Goal: Contribute content: Contribute content

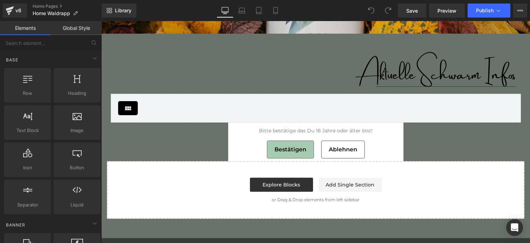
scroll to position [1985, 0]
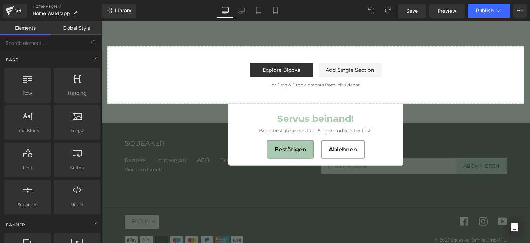
click at [291, 147] on span "Bestätigen" at bounding box center [291, 149] width 32 height 7
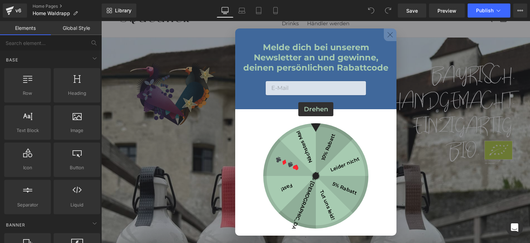
scroll to position [0, 0]
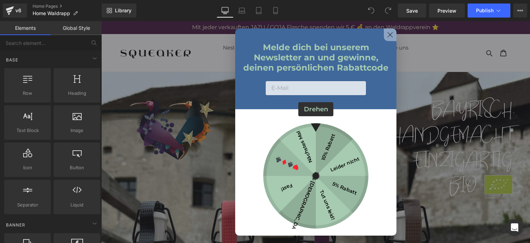
click at [393, 37] on button at bounding box center [390, 34] width 13 height 13
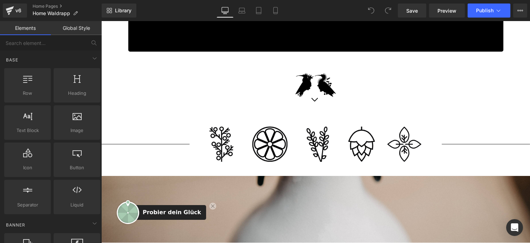
scroll to position [752, 0]
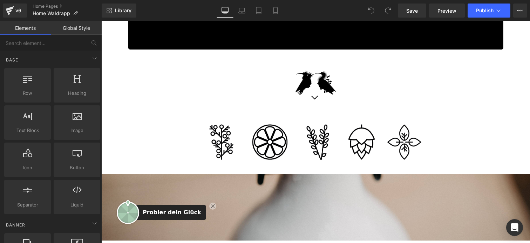
click at [209, 208] on button at bounding box center [212, 205] width 7 height 7
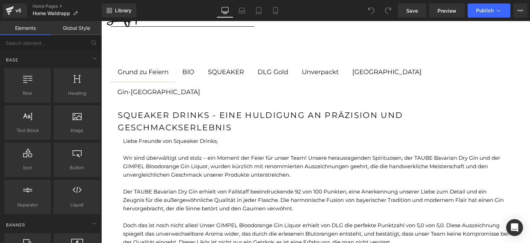
scroll to position [1391, 0]
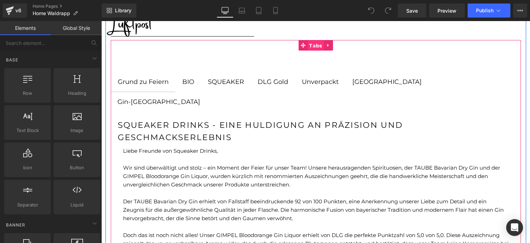
click at [313, 46] on span "Tabs" at bounding box center [316, 45] width 16 height 11
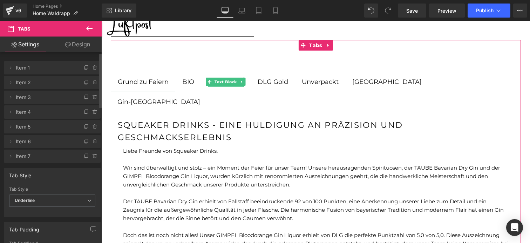
click at [46, 99] on span "Item 3" at bounding box center [45, 96] width 59 height 13
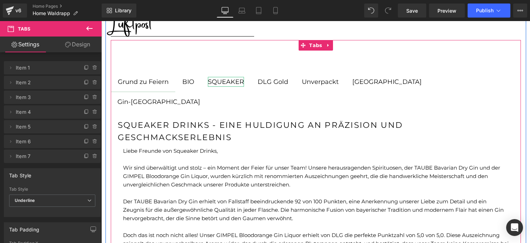
click at [225, 82] on div "SQUEAKER" at bounding box center [226, 82] width 36 height 10
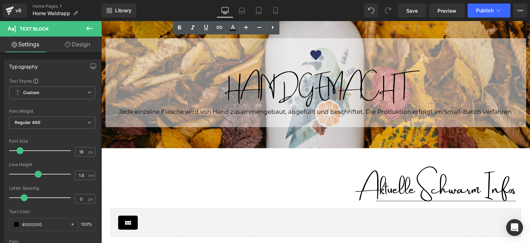
scroll to position [1667, 0]
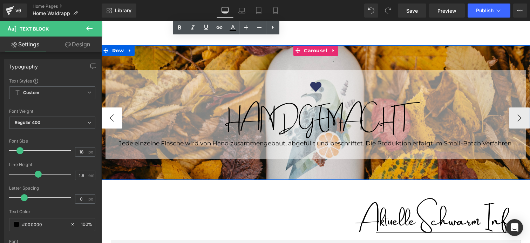
click at [114, 107] on button "‹" at bounding box center [111, 117] width 21 height 21
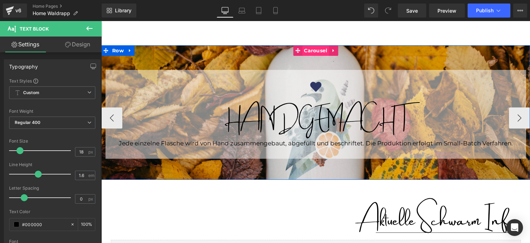
click at [316, 45] on span "Carousel" at bounding box center [315, 50] width 27 height 11
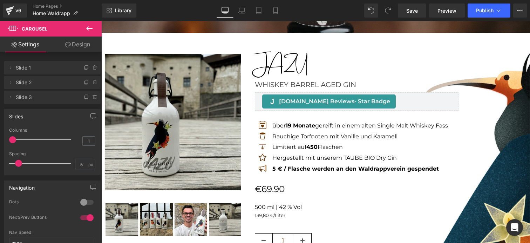
scroll to position [960, 0]
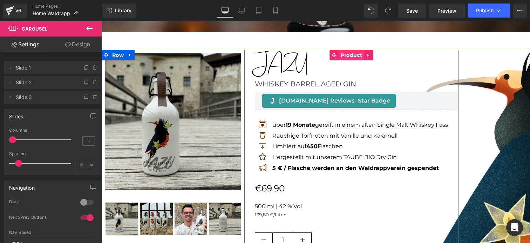
click at [346, 56] on span "Product" at bounding box center [351, 55] width 25 height 11
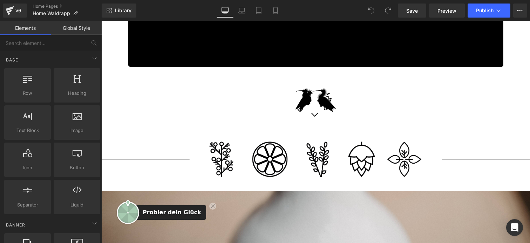
scroll to position [744, 0]
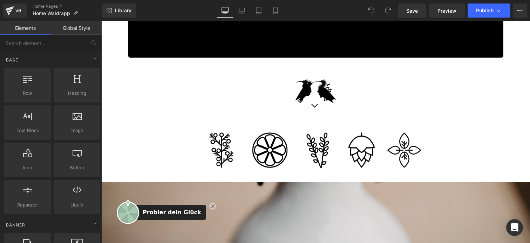
click at [211, 207] on icon at bounding box center [213, 206] width 4 height 4
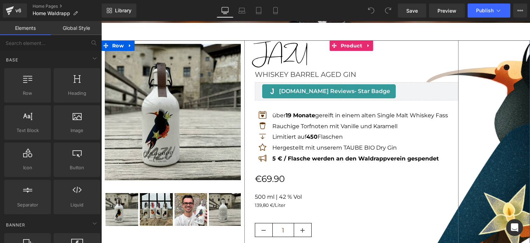
scroll to position [969, 0]
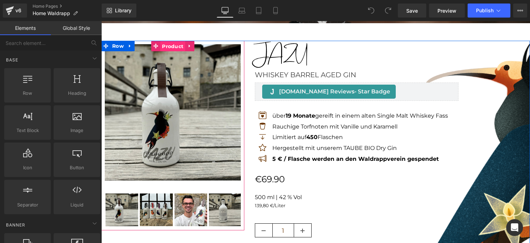
click at [172, 49] on span "Product" at bounding box center [172, 46] width 25 height 11
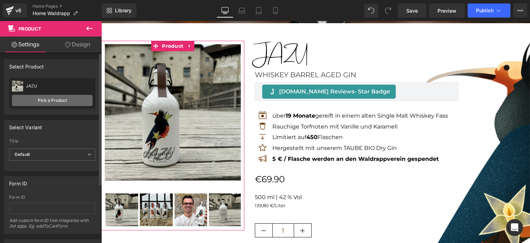
click at [56, 103] on link "Pick a Product" at bounding box center [52, 100] width 81 height 11
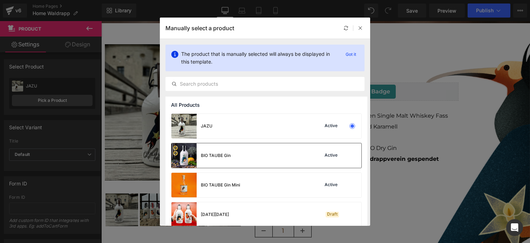
click at [225, 149] on div "BIO TAUBE Gin" at bounding box center [200, 155] width 59 height 25
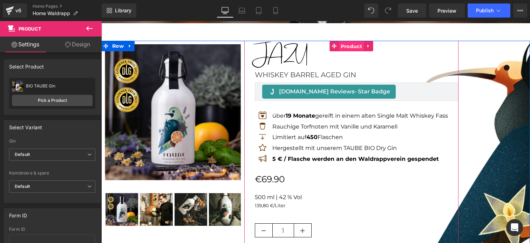
click at [349, 45] on span "Product" at bounding box center [351, 46] width 25 height 11
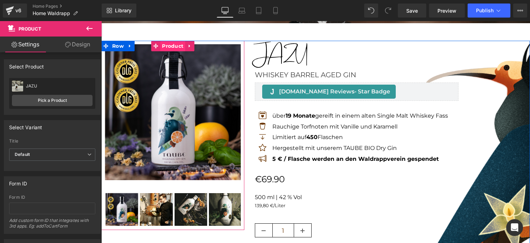
click at [173, 43] on span "Product" at bounding box center [172, 46] width 25 height 11
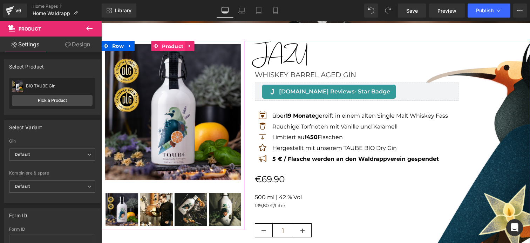
click at [171, 47] on span "Product" at bounding box center [172, 46] width 25 height 11
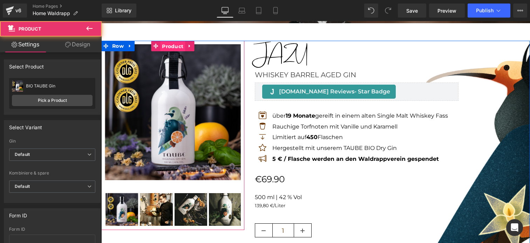
click at [171, 47] on span "Product" at bounding box center [172, 46] width 25 height 11
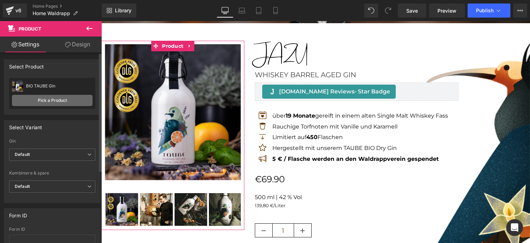
click at [50, 105] on link "Pick a Product" at bounding box center [52, 100] width 81 height 11
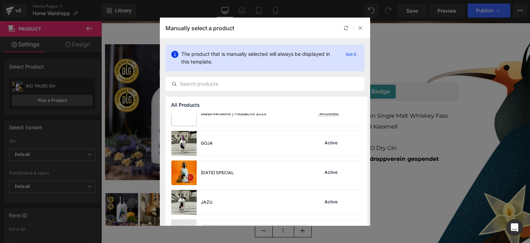
scroll to position [508, 0]
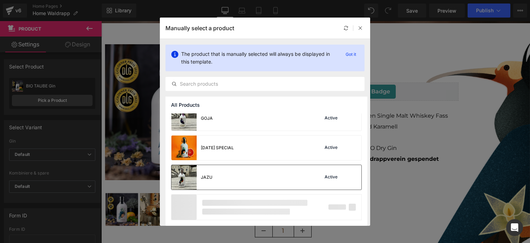
click at [182, 175] on img at bounding box center [183, 177] width 25 height 25
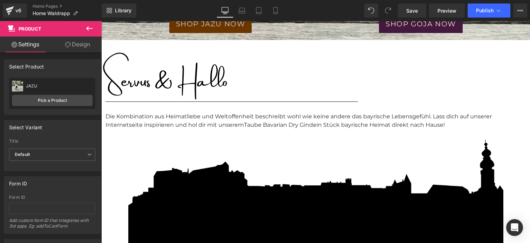
scroll to position [392, 0]
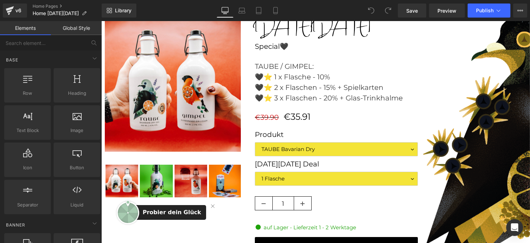
scroll to position [943, 0]
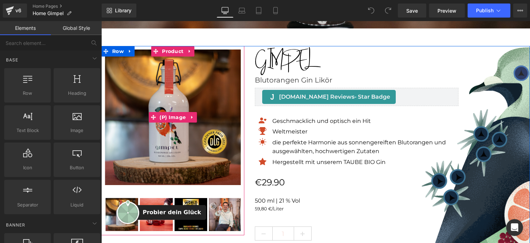
scroll to position [901, 0]
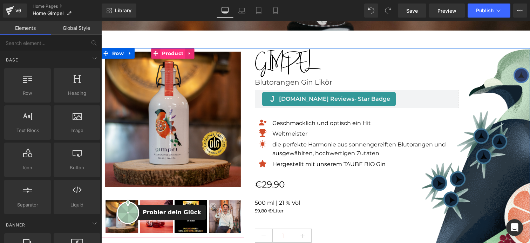
click at [175, 53] on span "Product" at bounding box center [172, 53] width 25 height 11
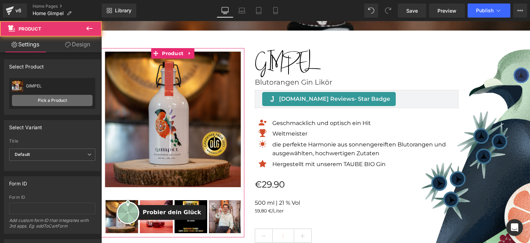
click at [57, 101] on link "Pick a Product" at bounding box center [52, 100] width 81 height 11
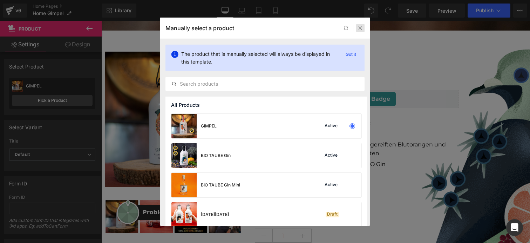
click at [362, 28] on icon at bounding box center [360, 28] width 5 height 5
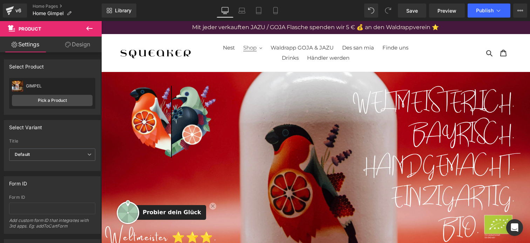
click at [257, 49] on span "Shop" at bounding box center [249, 47] width 13 height 7
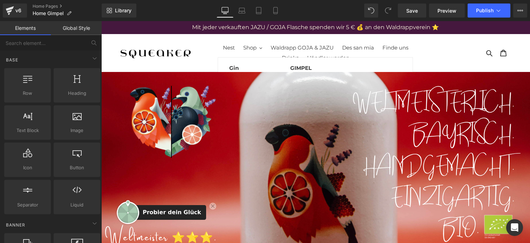
click at [185, 54] on img at bounding box center [156, 52] width 70 height 11
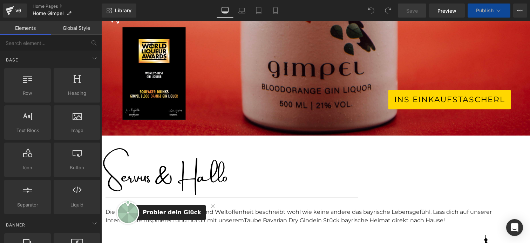
scroll to position [227, 0]
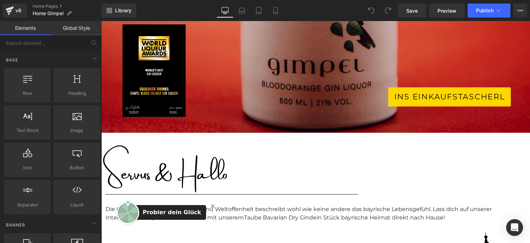
click at [211, 205] on icon at bounding box center [213, 206] width 4 height 4
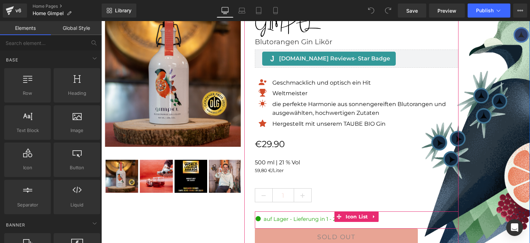
scroll to position [937, 0]
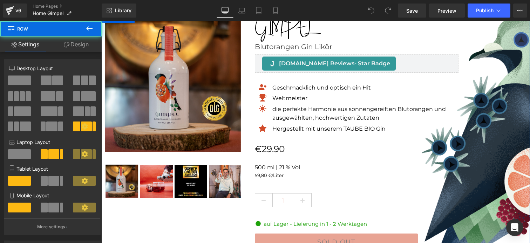
click at [496, 95] on div "Sale Off (P) Image ‹ ›" at bounding box center [315, 147] width 429 height 269
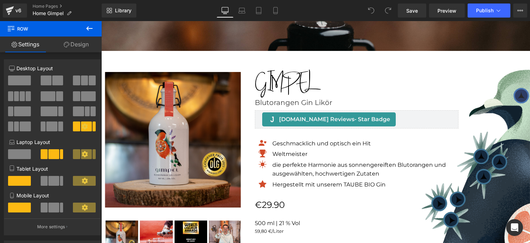
scroll to position [880, 0]
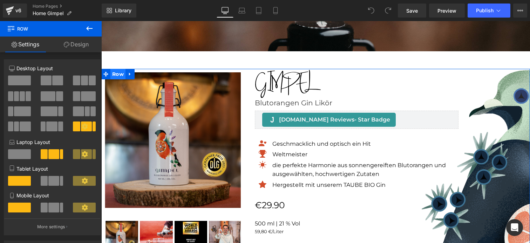
click at [122, 73] on span "Row" at bounding box center [117, 74] width 15 height 11
click at [79, 46] on link "Design" at bounding box center [76, 44] width 51 height 16
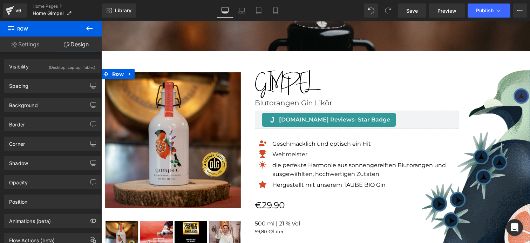
click at [20, 45] on link "Settings" at bounding box center [25, 44] width 51 height 16
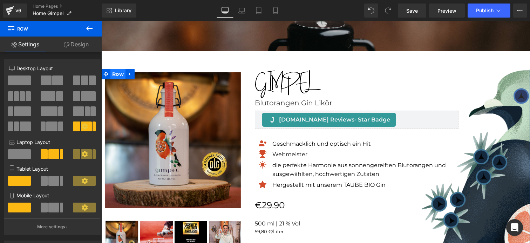
click at [123, 75] on span "Row" at bounding box center [117, 74] width 15 height 11
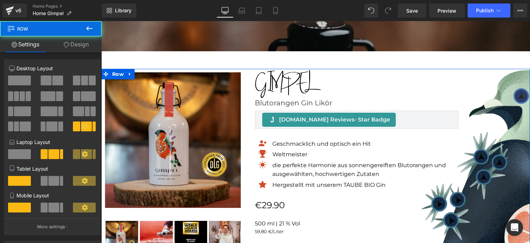
click at [70, 46] on link "Design" at bounding box center [76, 44] width 51 height 16
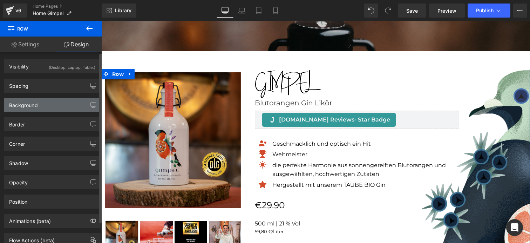
click at [52, 103] on div "Background" at bounding box center [52, 104] width 96 height 13
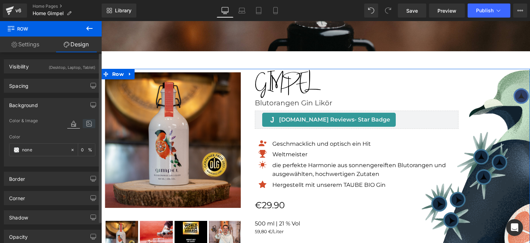
click at [86, 121] on icon at bounding box center [89, 123] width 13 height 9
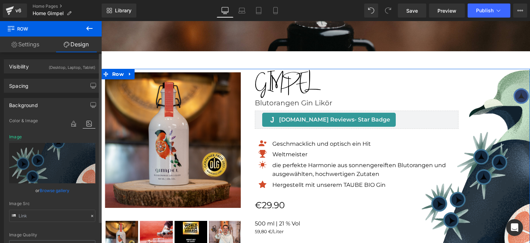
click at [59, 190] on link "Browse gallery" at bounding box center [55, 190] width 30 height 12
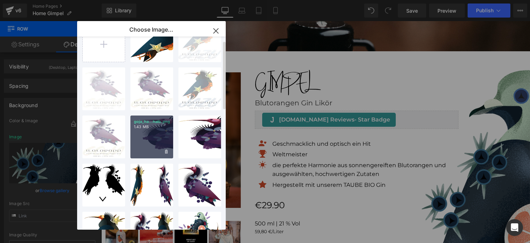
scroll to position [0, 0]
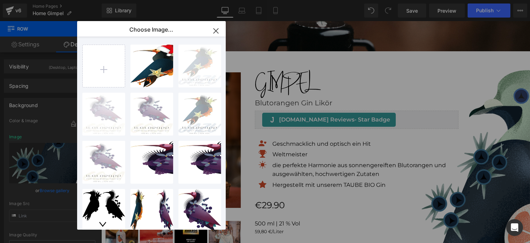
click at [218, 30] on icon "button" at bounding box center [215, 30] width 11 height 11
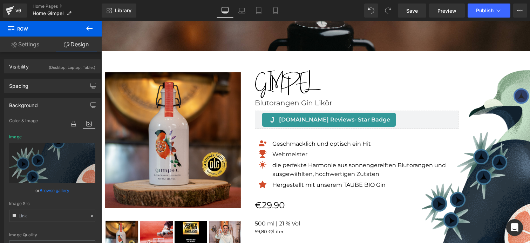
click at [323, 58] on div "Image WELTMEISTERLICH. BAYRISCH. HANDGEMACHT. EINZIGARTIG. Heading Row Separato…" at bounding box center [315, 178] width 429 height 1934
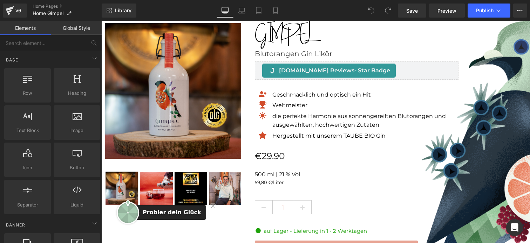
scroll to position [927, 0]
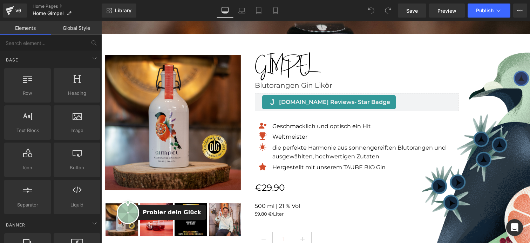
scroll to position [890, 0]
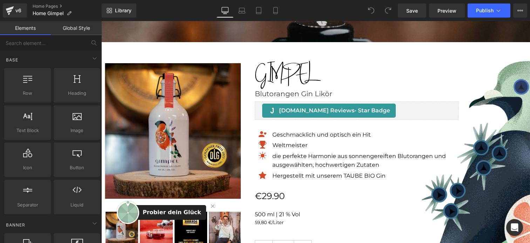
click at [168, 49] on div "Image WELTMEISTERLICH. BAYRISCH. HANDGEMACHT. EINZIGARTIG. Heading Row Separato…" at bounding box center [315, 169] width 429 height 1934
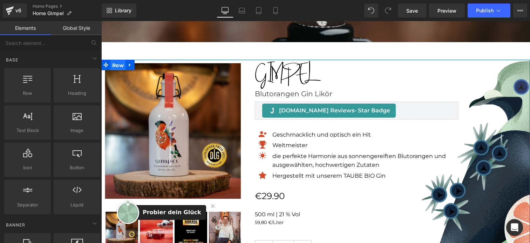
click at [116, 64] on span "Row" at bounding box center [117, 65] width 15 height 11
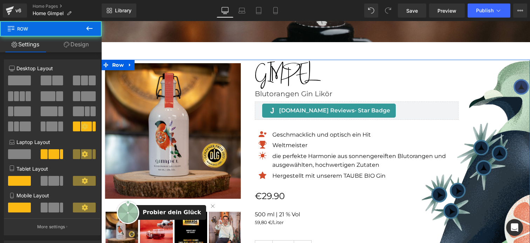
click at [73, 48] on link "Design" at bounding box center [76, 44] width 51 height 16
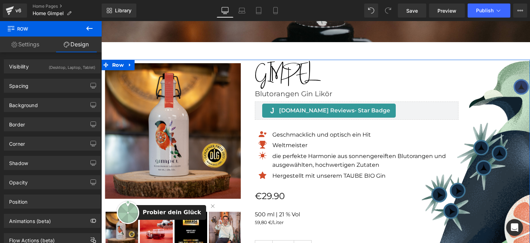
click at [38, 41] on link "Settings" at bounding box center [25, 44] width 51 height 16
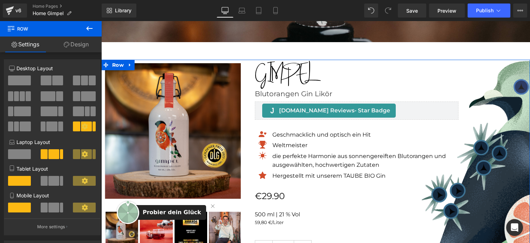
click at [81, 47] on link "Design" at bounding box center [76, 44] width 51 height 16
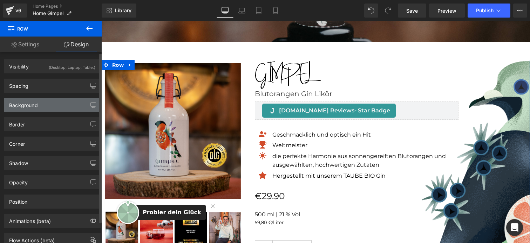
click at [46, 108] on div "Background" at bounding box center [52, 104] width 96 height 13
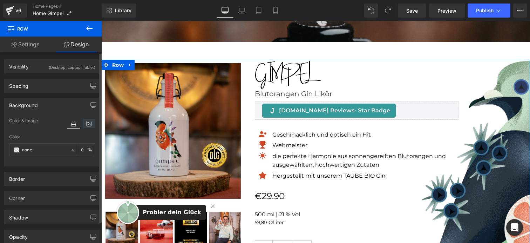
click at [92, 125] on icon at bounding box center [89, 123] width 13 height 9
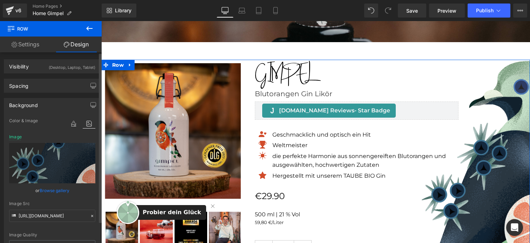
click at [52, 190] on link "Browse gallery" at bounding box center [55, 190] width 30 height 12
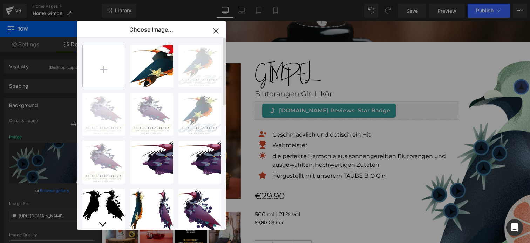
click at [123, 58] on input "file" at bounding box center [104, 66] width 42 height 42
type input "C:\fakepath\Gimpel halb.png"
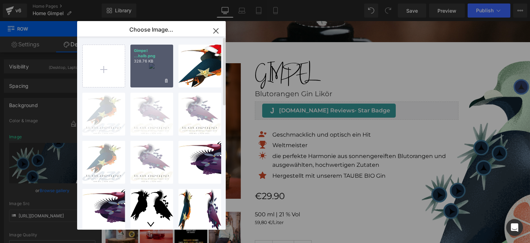
click at [146, 66] on div "Gimpel ...halb.png 328.76 KB" at bounding box center [151, 66] width 43 height 43
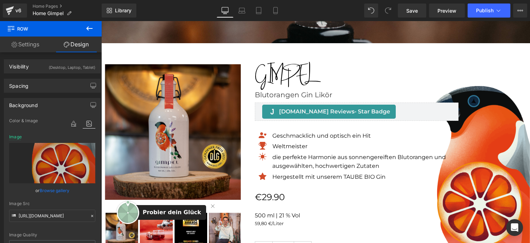
scroll to position [866, 0]
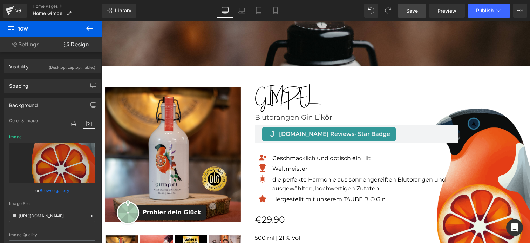
click at [407, 10] on span "Save" at bounding box center [412, 10] width 12 height 7
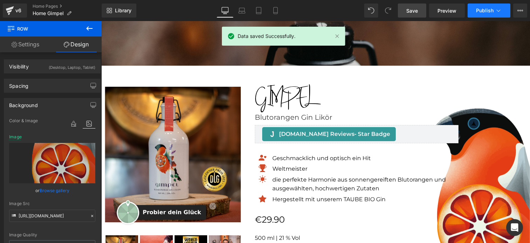
click at [494, 9] on button "Publish" at bounding box center [489, 11] width 43 height 14
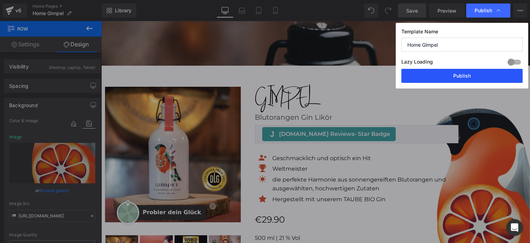
click at [466, 76] on button "Publish" at bounding box center [461, 76] width 121 height 14
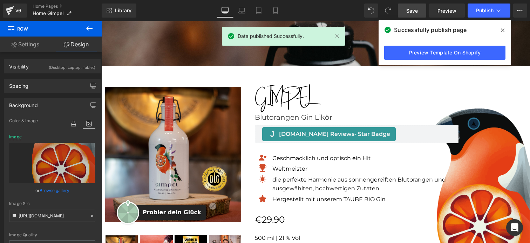
scroll to position [0, 0]
